Goal: Information Seeking & Learning: Learn about a topic

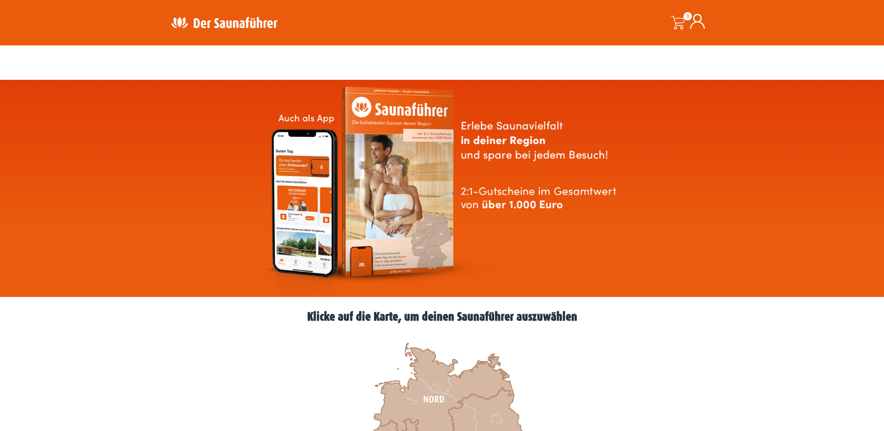
scroll to position [186, 0]
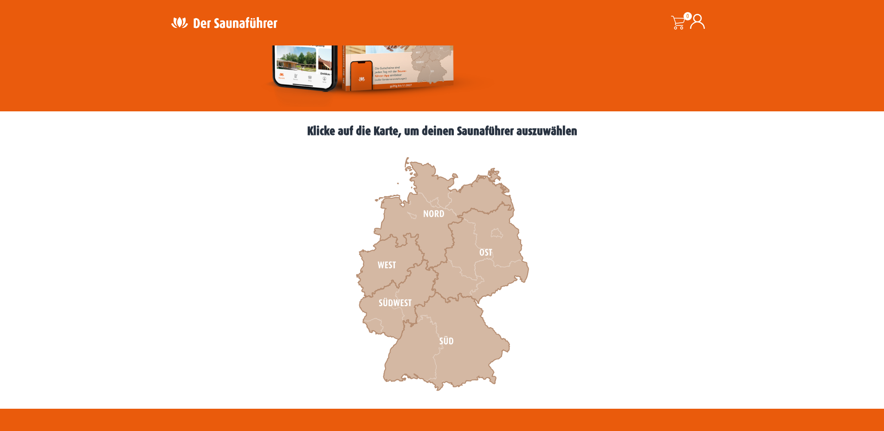
click at [434, 225] on icon at bounding box center [443, 214] width 139 height 113
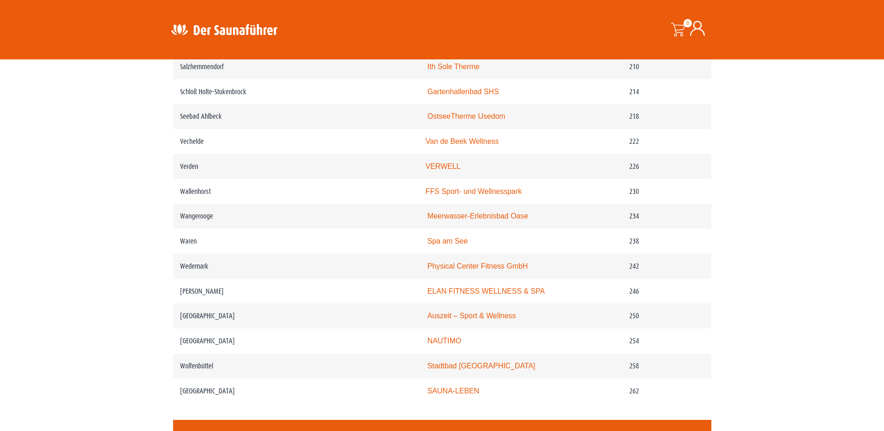
scroll to position [1809, 0]
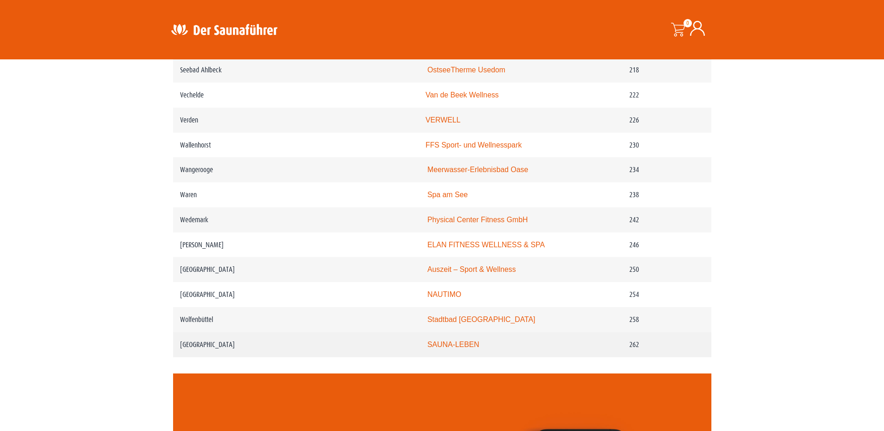
click at [455, 348] on link "SAUNA-LEBEN" at bounding box center [453, 345] width 52 height 8
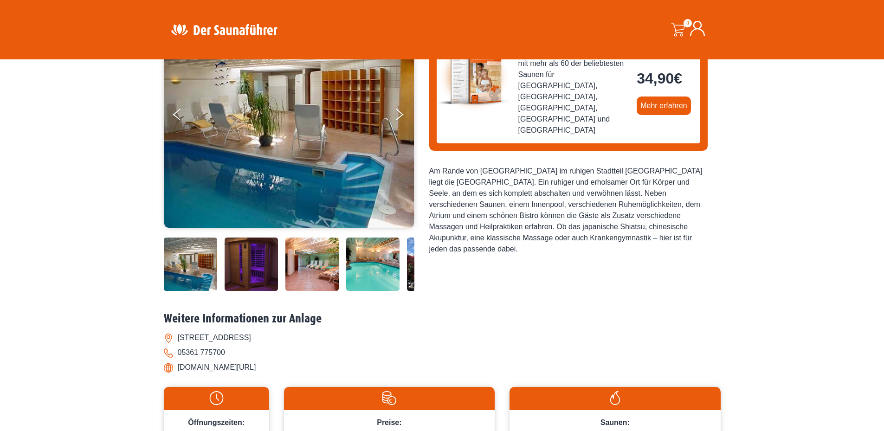
scroll to position [139, 0]
